Goal: Download file/media

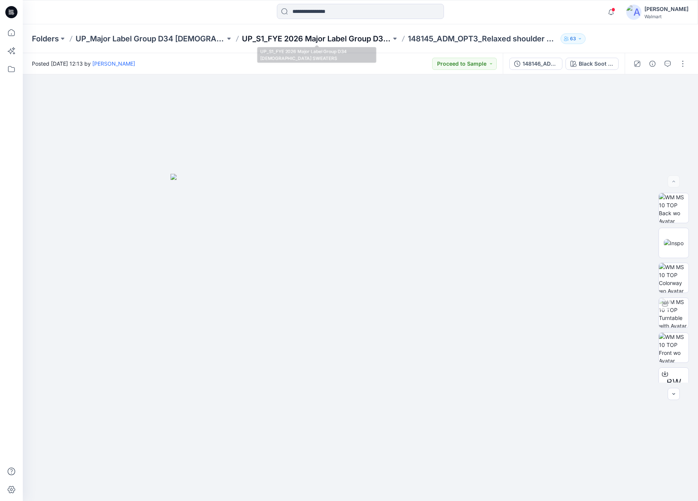
click at [335, 35] on p "UP_S1_FYE 2026 Major Label Group D34 [DEMOGRAPHIC_DATA] SWEATERS" at bounding box center [317, 38] width 150 height 11
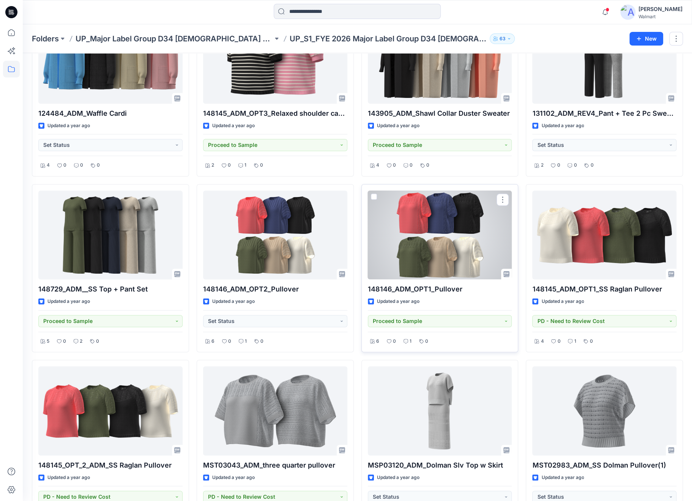
scroll to position [329, 0]
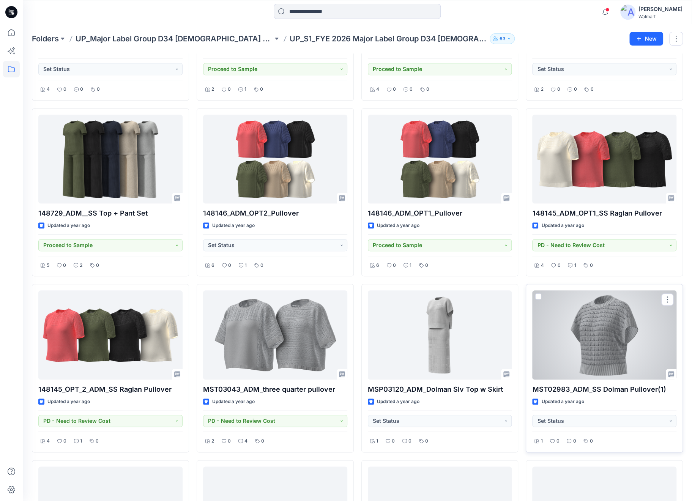
click at [583, 340] on div at bounding box center [604, 335] width 144 height 89
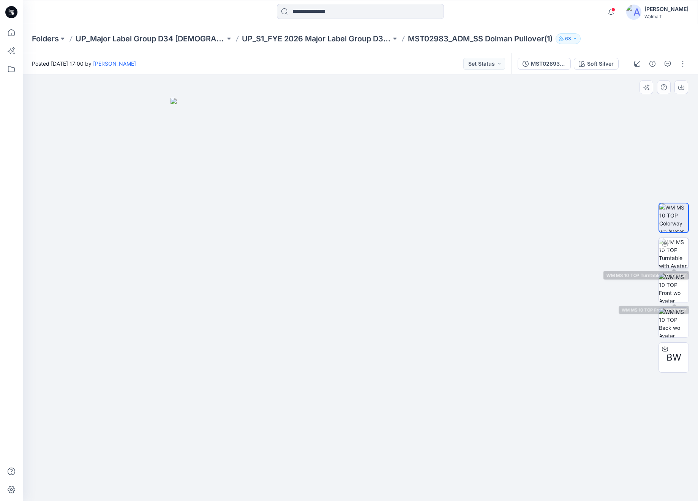
click at [676, 255] on img at bounding box center [674, 253] width 30 height 30
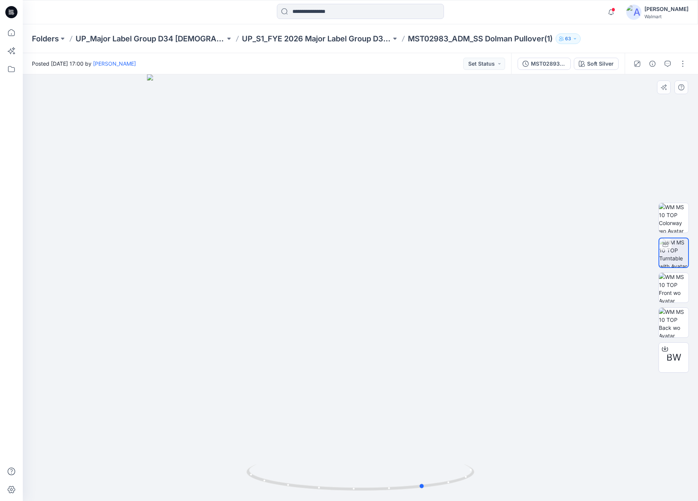
drag, startPoint x: 464, startPoint y: 444, endPoint x: 532, endPoint y: 437, distance: 68.3
click at [532, 437] on div at bounding box center [360, 287] width 675 height 427
click at [679, 362] on span "BW" at bounding box center [674, 358] width 15 height 14
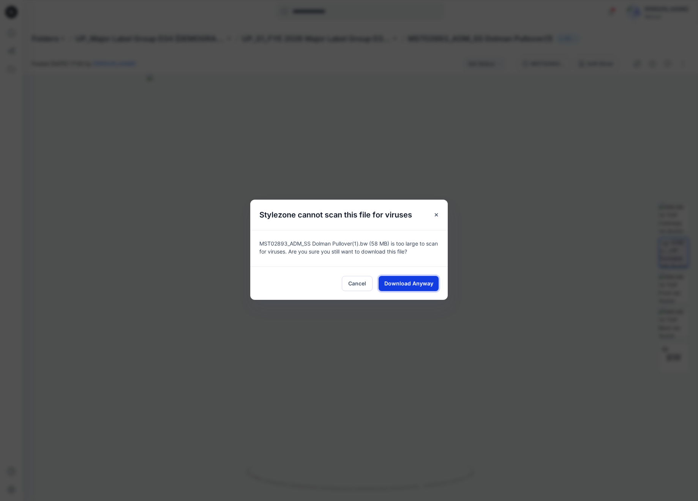
click at [410, 288] on button "Download Anyway" at bounding box center [409, 283] width 60 height 15
